Goal: Task Accomplishment & Management: Contribute content

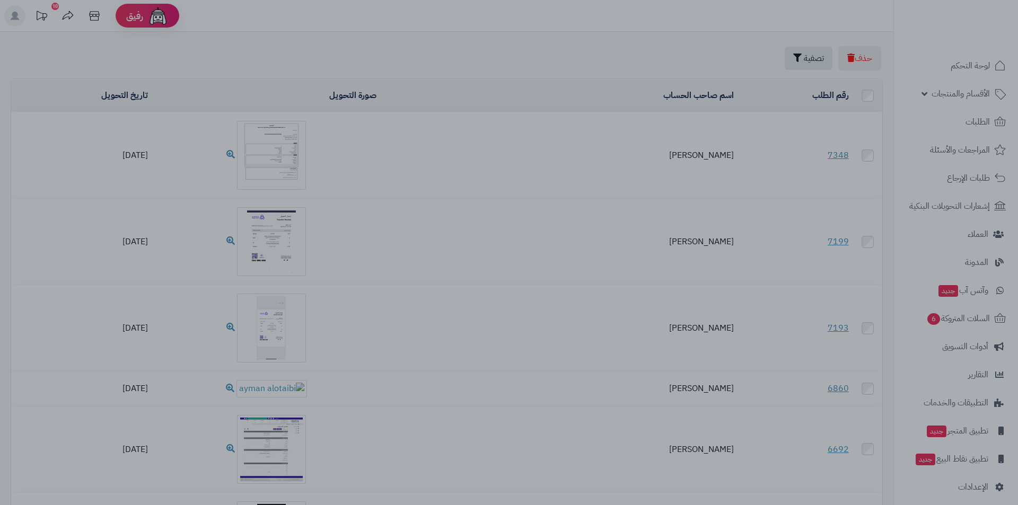
click at [242, 63] on div at bounding box center [509, 252] width 1018 height 505
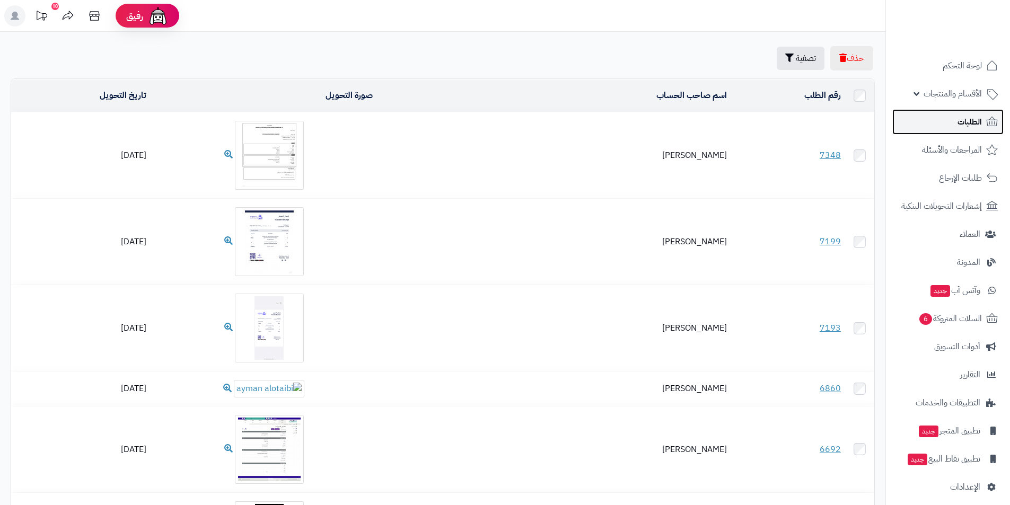
click at [965, 121] on span "الطلبات" at bounding box center [970, 122] width 24 height 15
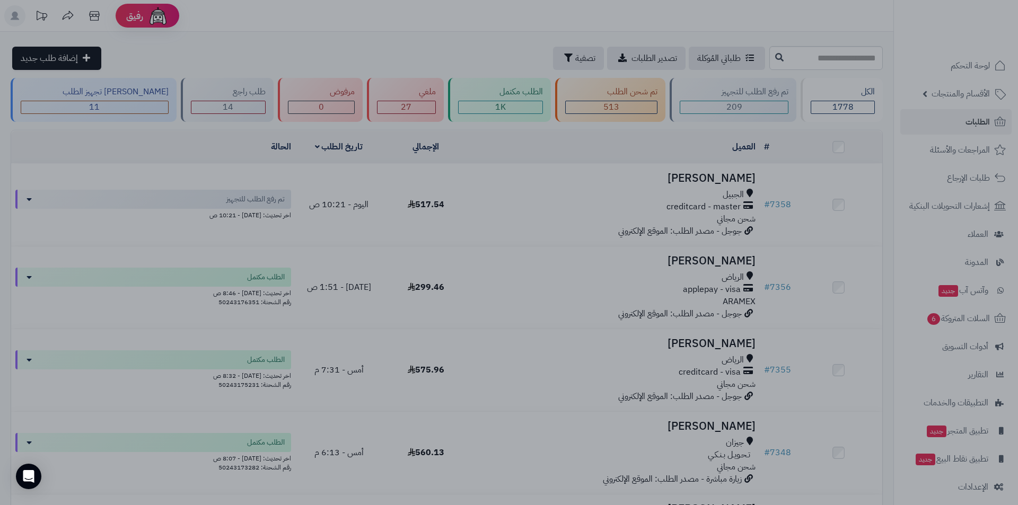
click at [444, 28] on div at bounding box center [509, 252] width 1018 height 505
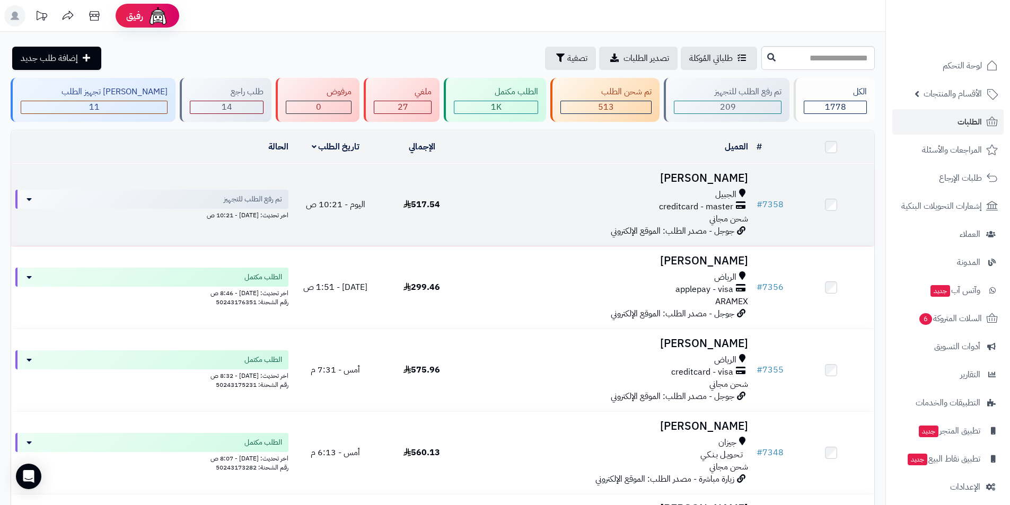
click at [684, 178] on h3 "ABDULLAH ALYAEESH" at bounding box center [608, 178] width 279 height 12
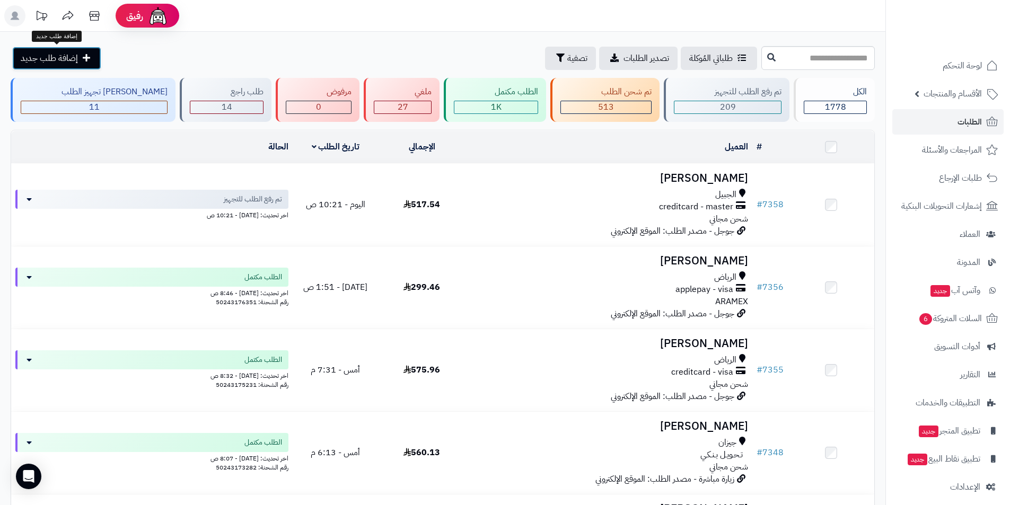
click at [65, 55] on span "إضافة طلب جديد" at bounding box center [49, 58] width 57 height 13
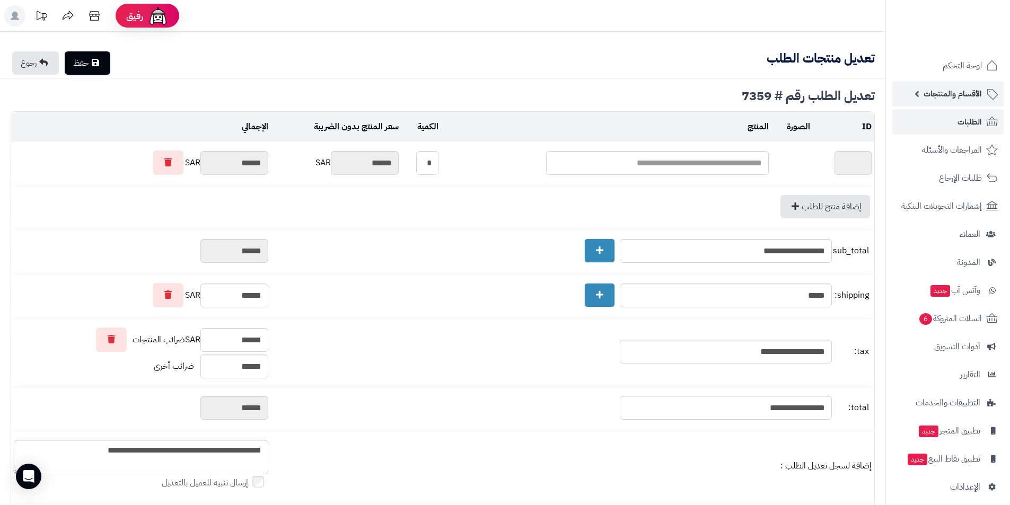
click at [986, 90] on icon at bounding box center [992, 93] width 13 height 13
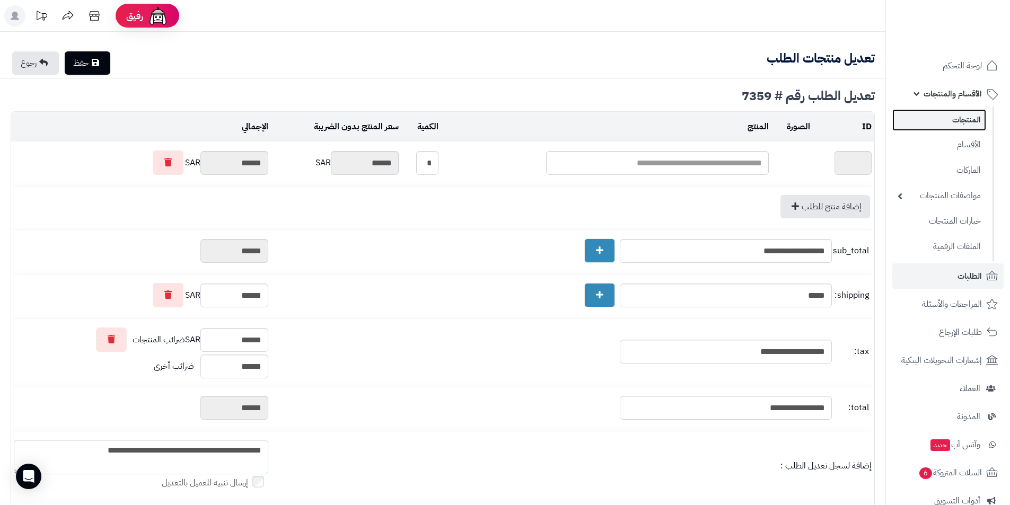
click at [974, 125] on link "المنتجات" at bounding box center [939, 120] width 94 height 22
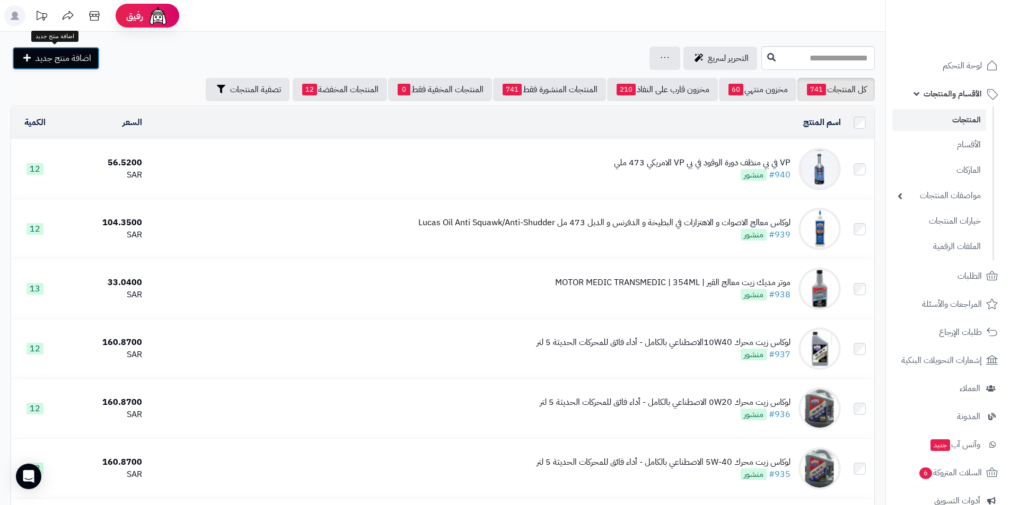
click at [29, 64] on link "اضافة منتج جديد" at bounding box center [55, 58] width 87 height 23
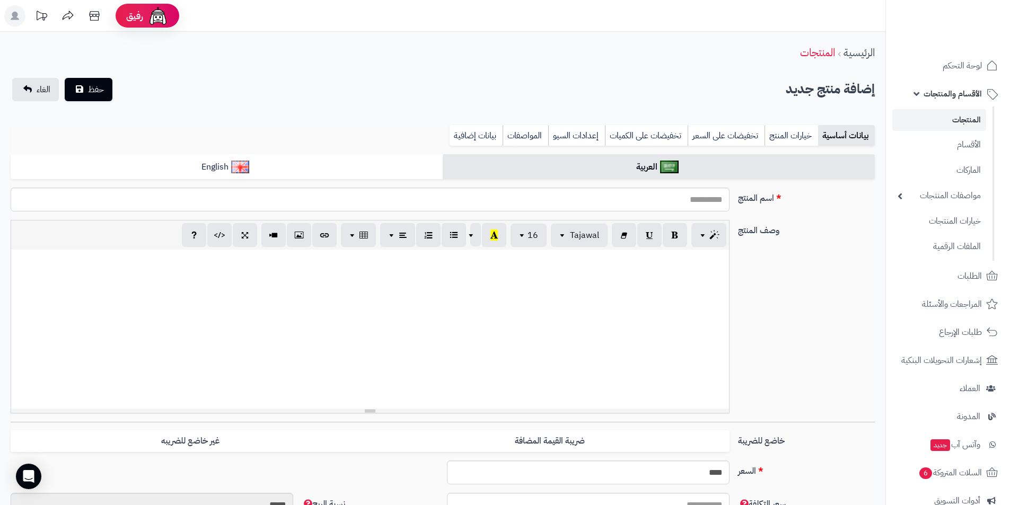
select select
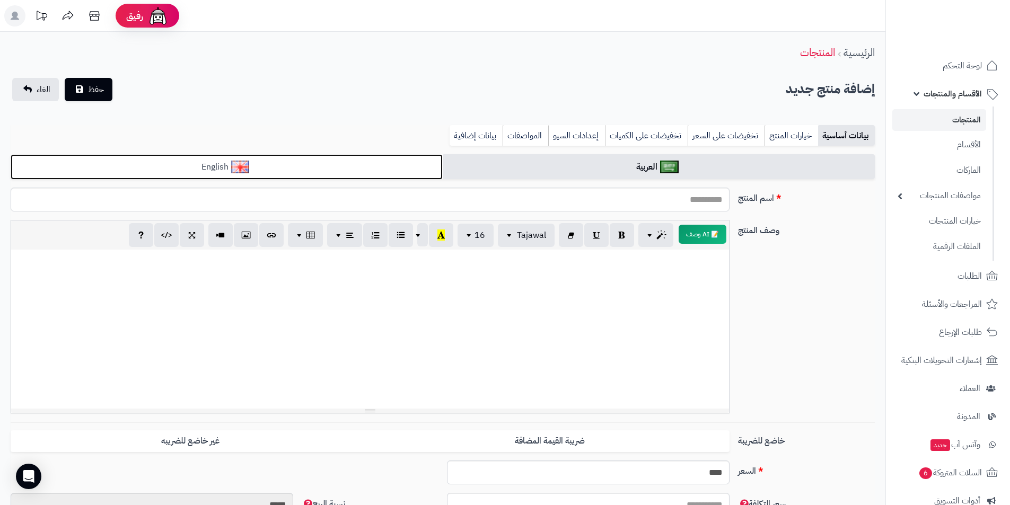
click at [312, 168] on link "English" at bounding box center [227, 167] width 432 height 26
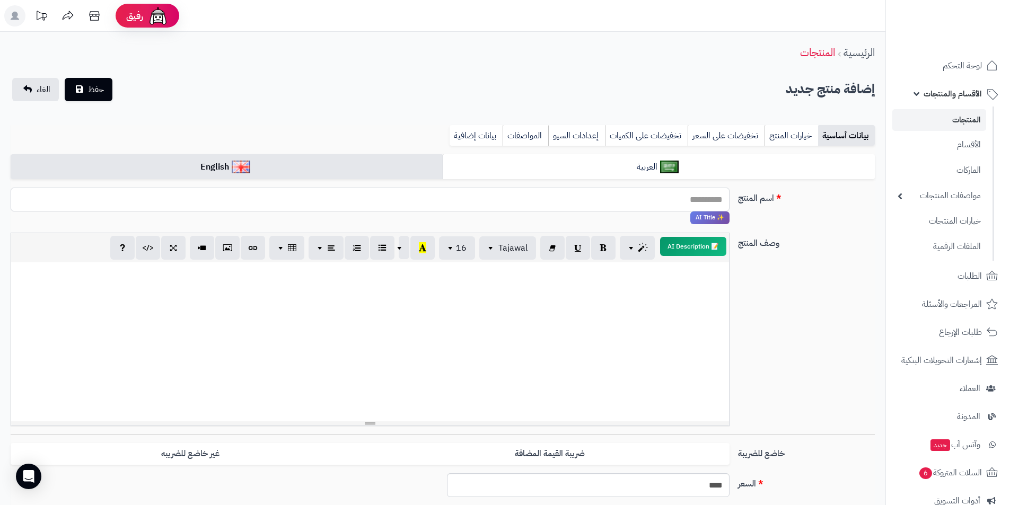
click at [357, 202] on input "اسم المنتج" at bounding box center [370, 200] width 719 height 24
type input "**********"
